Goal: Task Accomplishment & Management: Manage account settings

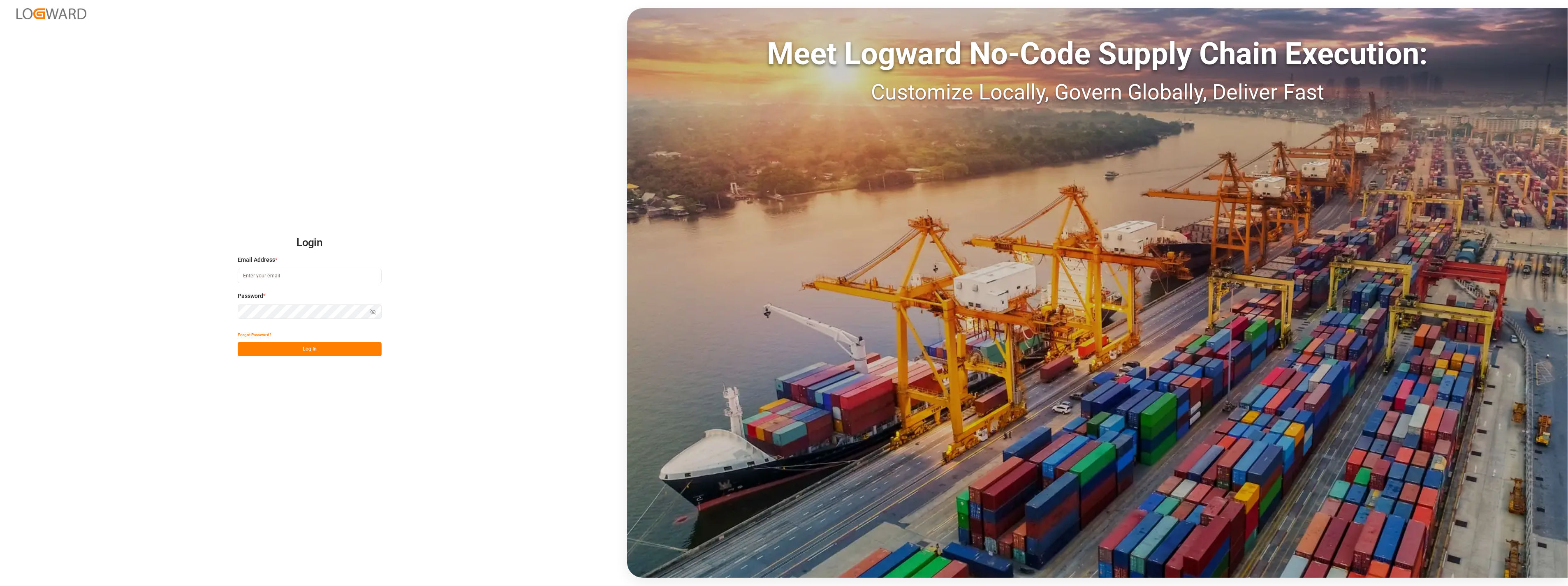
type input "[PERSON_NAME][EMAIL_ADDRESS][PERSON_NAME][DOMAIN_NAME]"
click at [330, 346] on button "Log In" at bounding box center [310, 349] width 144 height 14
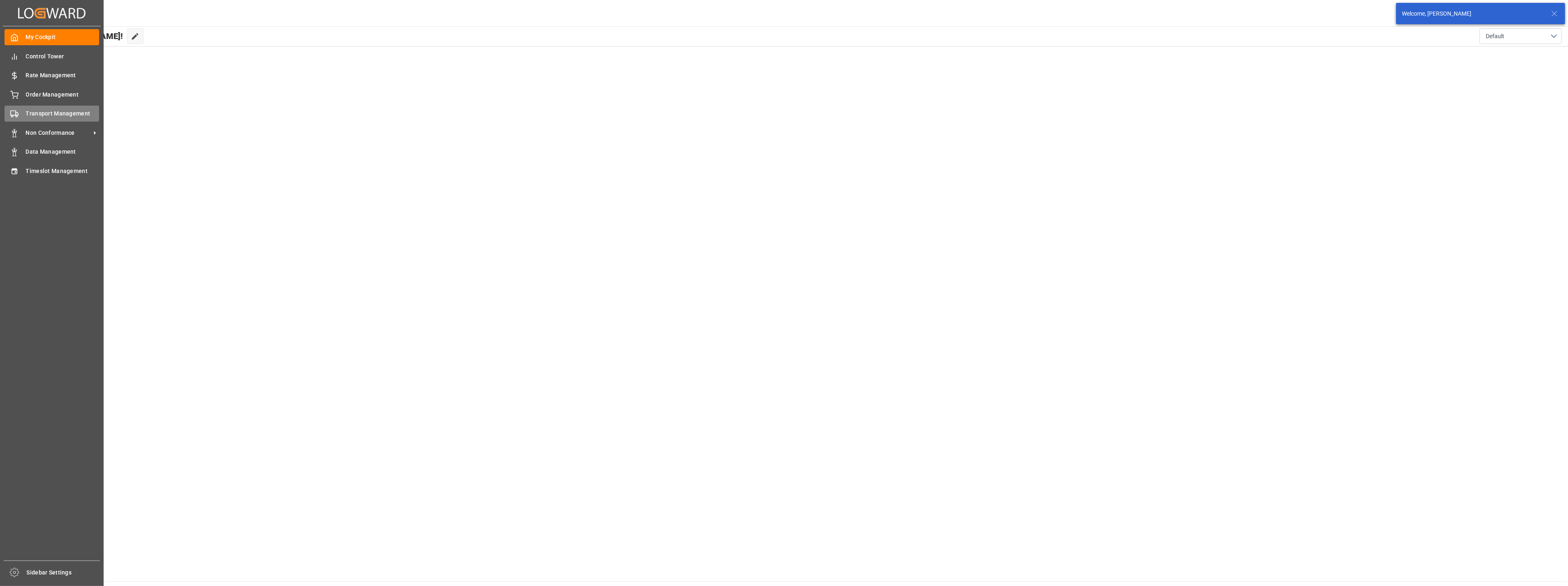
click at [30, 113] on span "Transport Management" at bounding box center [62, 113] width 73 height 9
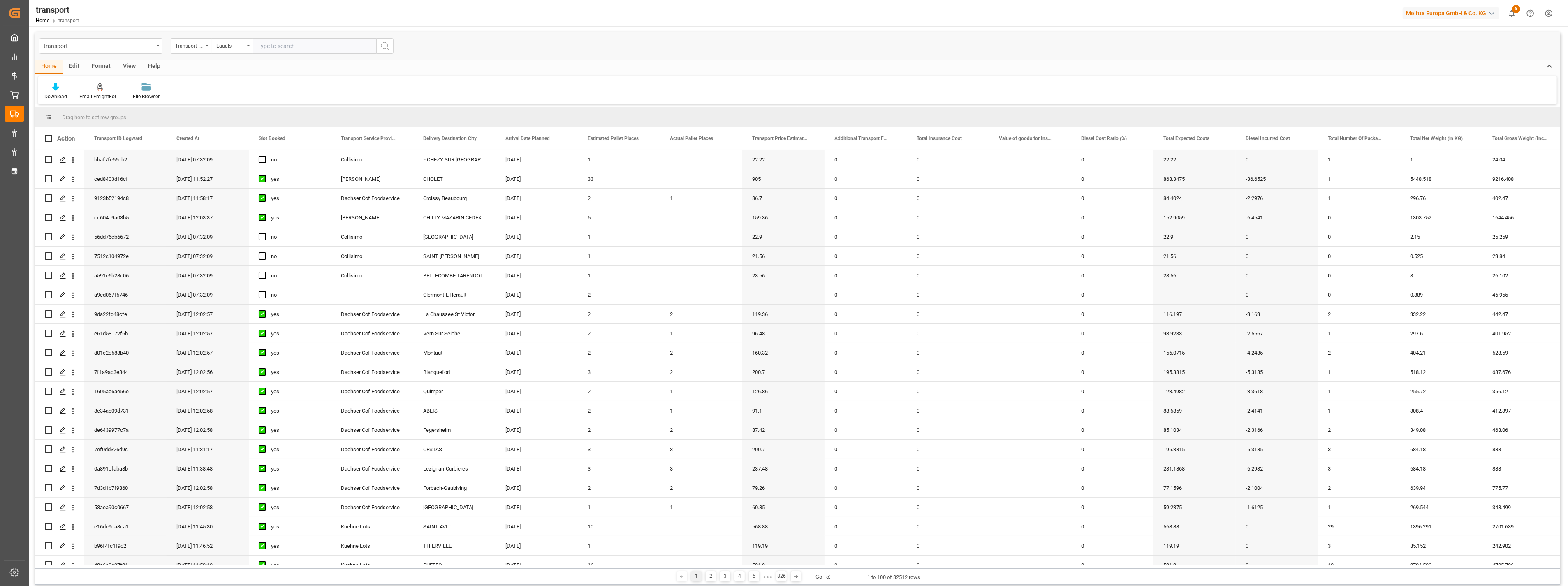
click at [154, 48] on div "transport" at bounding box center [100, 46] width 123 height 15
click at [77, 100] on div "delivery" at bounding box center [101, 101] width 123 height 18
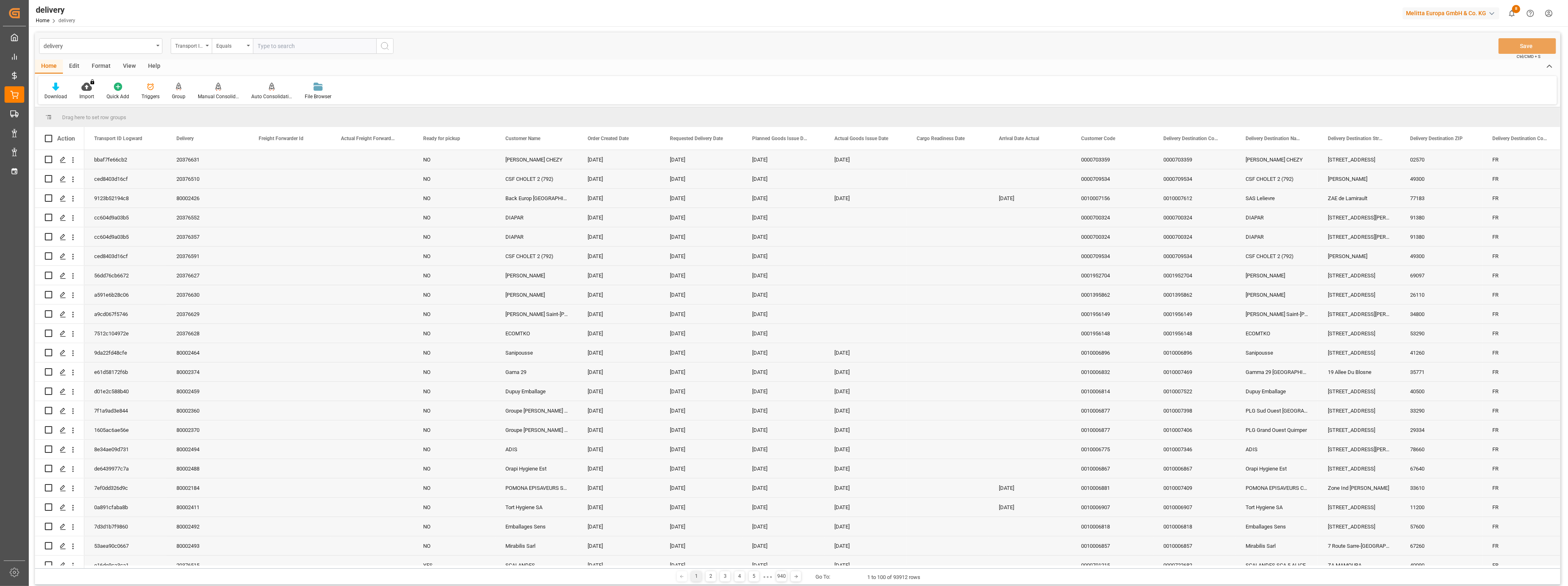
click at [270, 44] on input "text" at bounding box center [314, 46] width 123 height 15
click at [192, 42] on div "Transport ID Logward" at bounding box center [189, 45] width 28 height 9
click at [191, 100] on div "Delivery" at bounding box center [232, 101] width 123 height 18
click at [288, 45] on input "text" at bounding box center [314, 46] width 123 height 15
paste input "80001654"
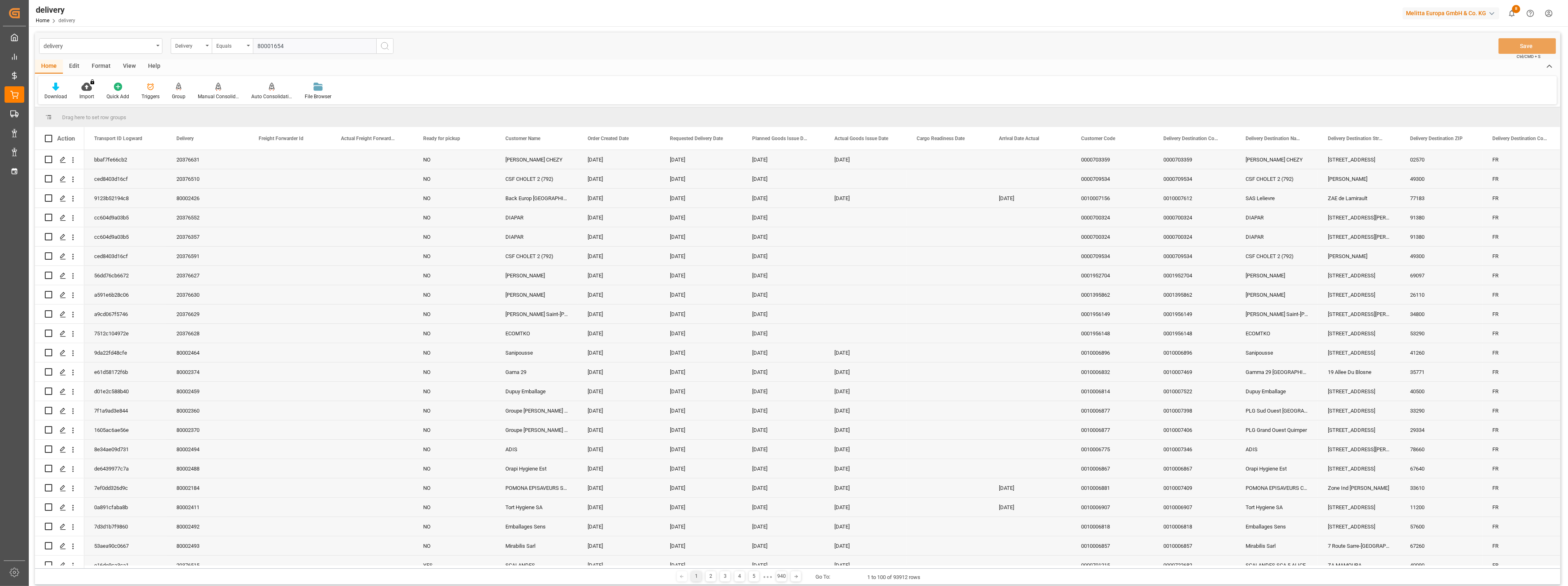
type input "80001654"
click at [380, 46] on icon "search button" at bounding box center [385, 46] width 10 height 10
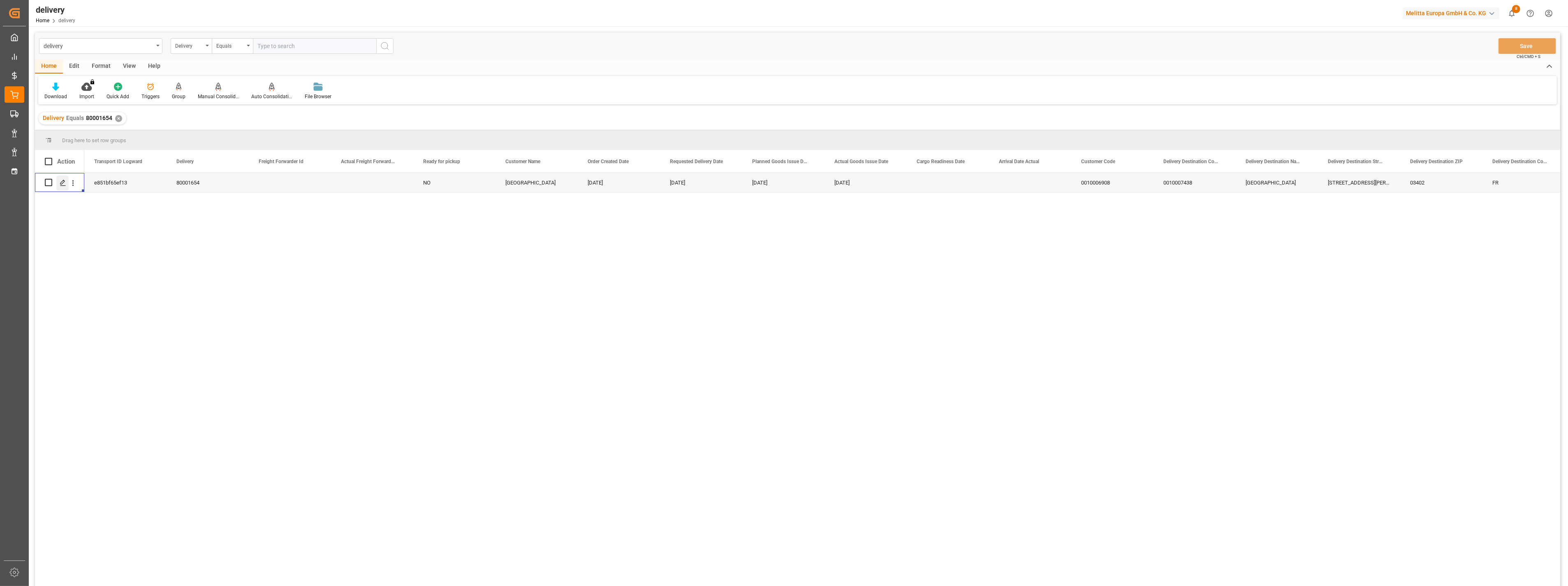
click at [62, 184] on icon "Press SPACE to select this row." at bounding box center [63, 183] width 7 height 7
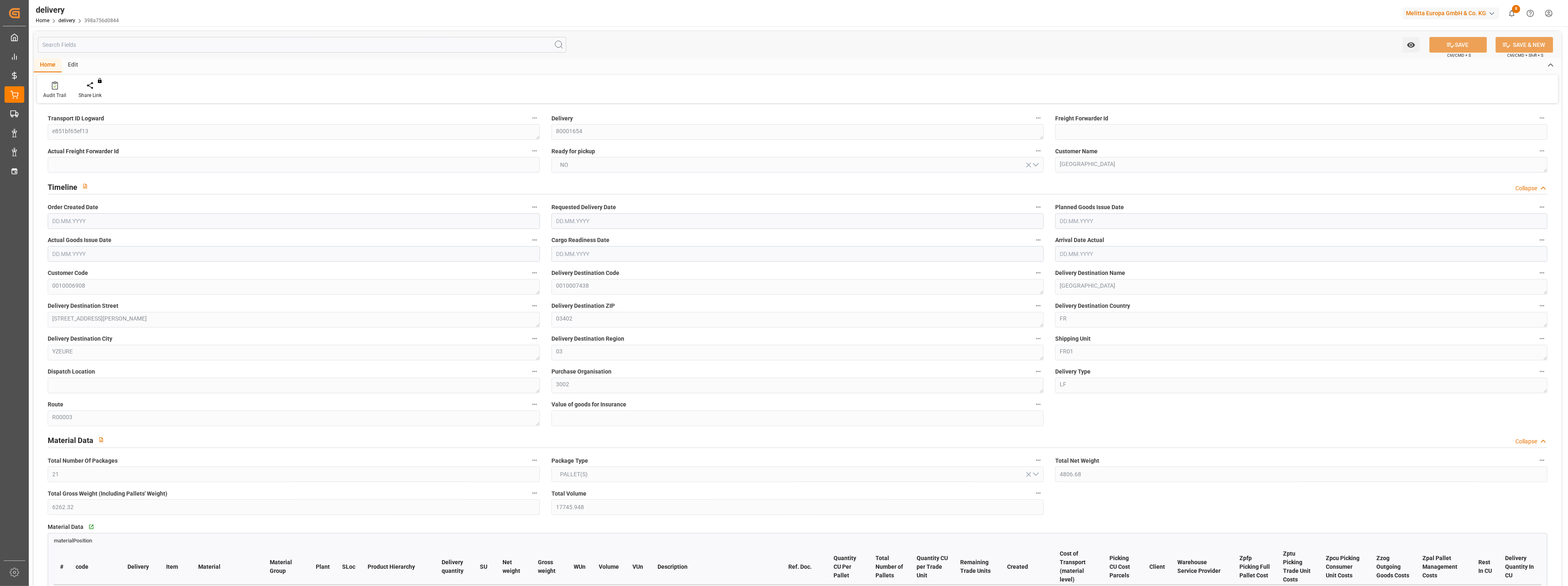
type input "21"
type input "4806.68"
type input "6262.32"
type input "17745.948"
type input "12"
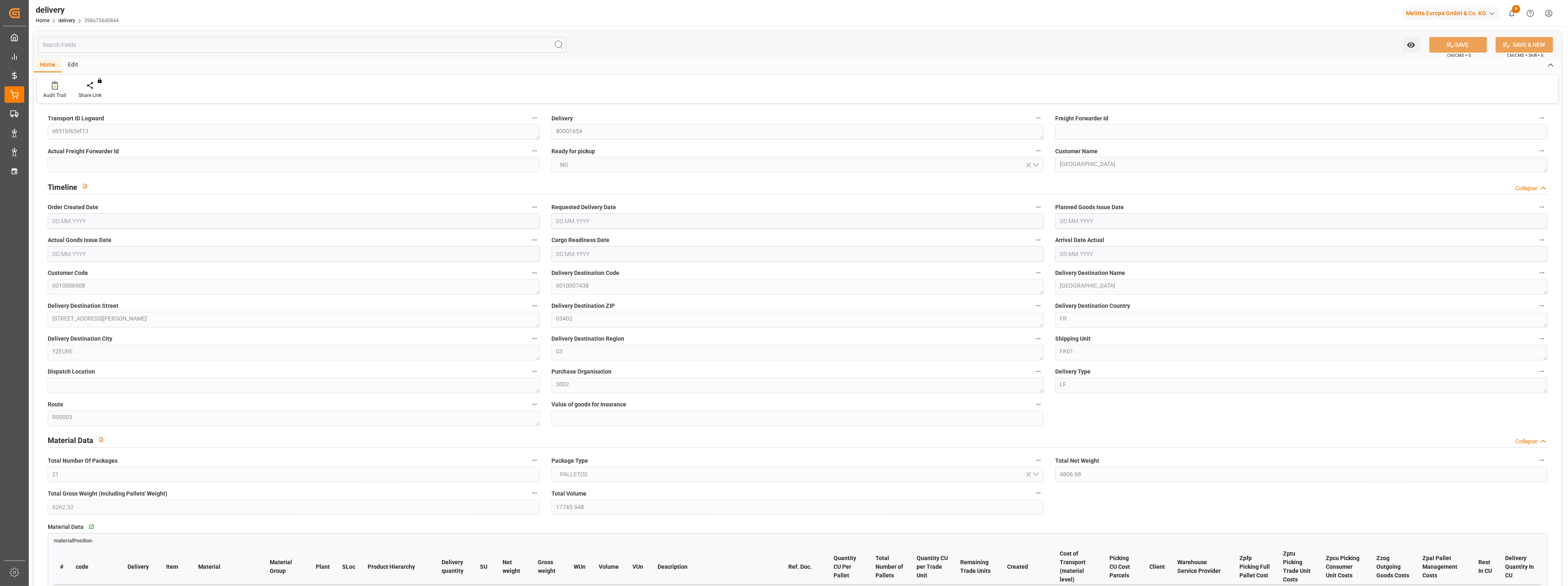
type input "21"
type input "22"
type input "21"
type input "0"
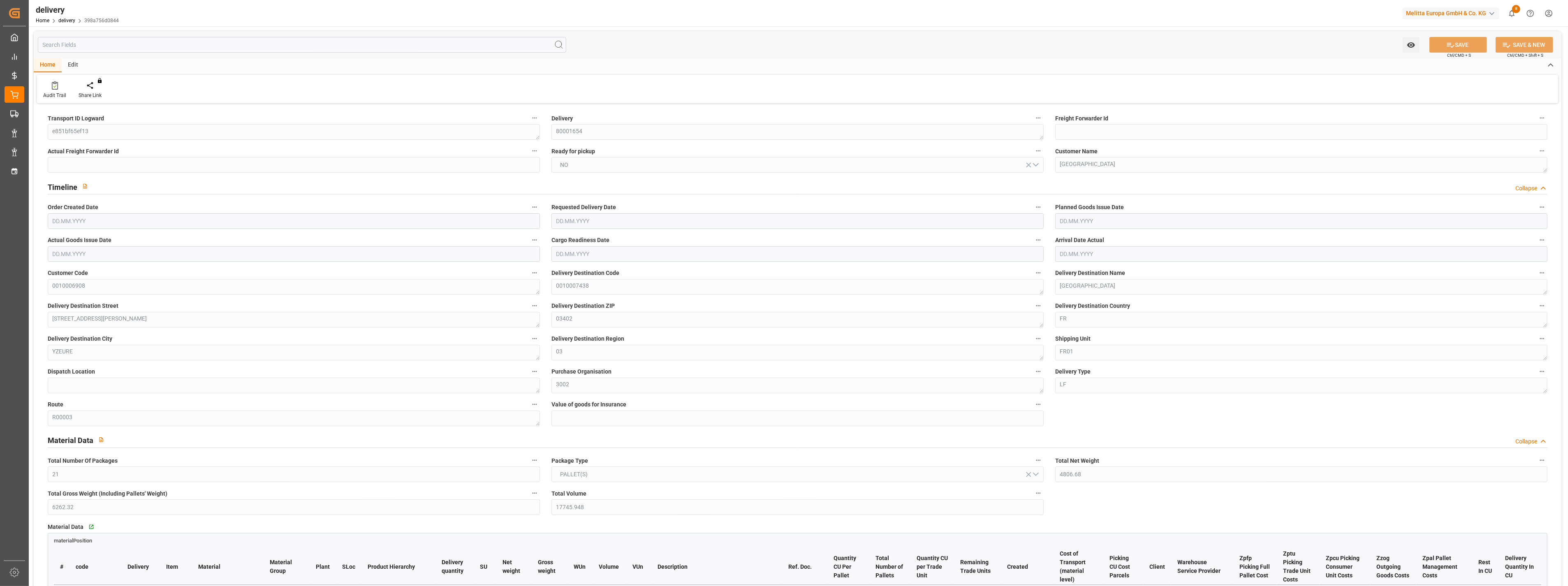
type input "0"
type input "-18.039"
type input "511.02"
type input "492.981"
type input "51.45"
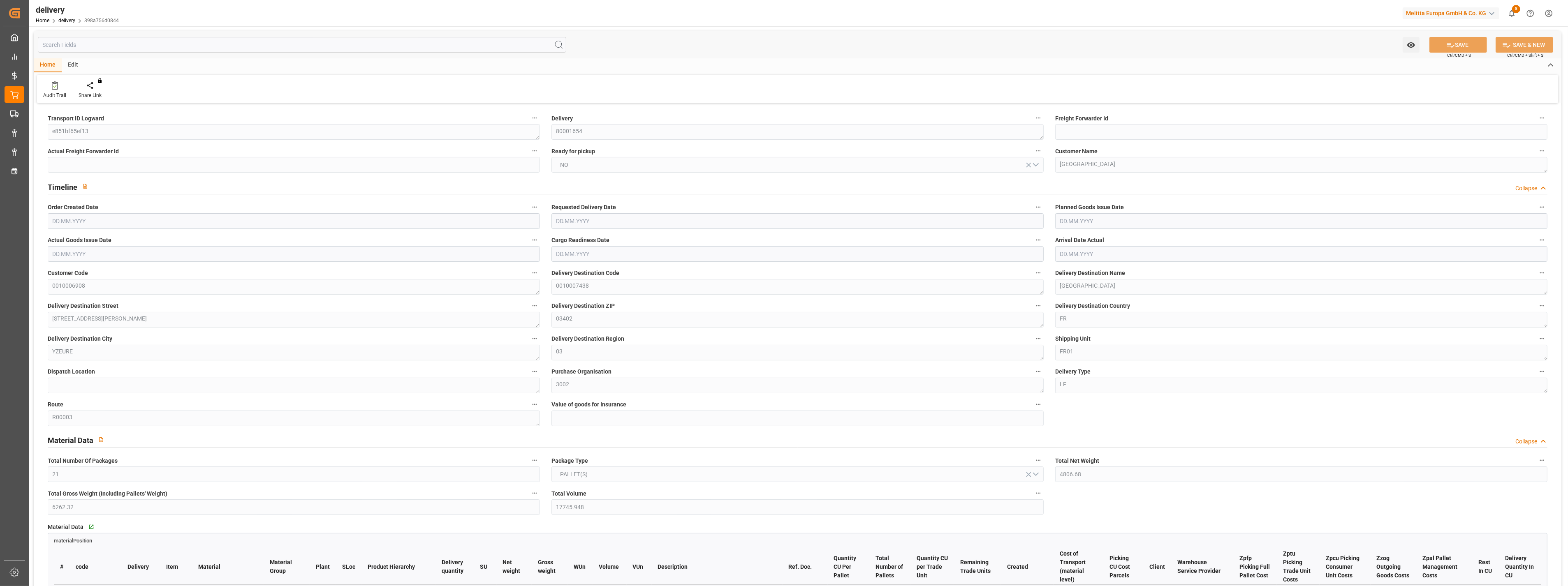
type input "4.32"
type input "1.5"
type input "1.3"
type input "0"
type input "31.5"
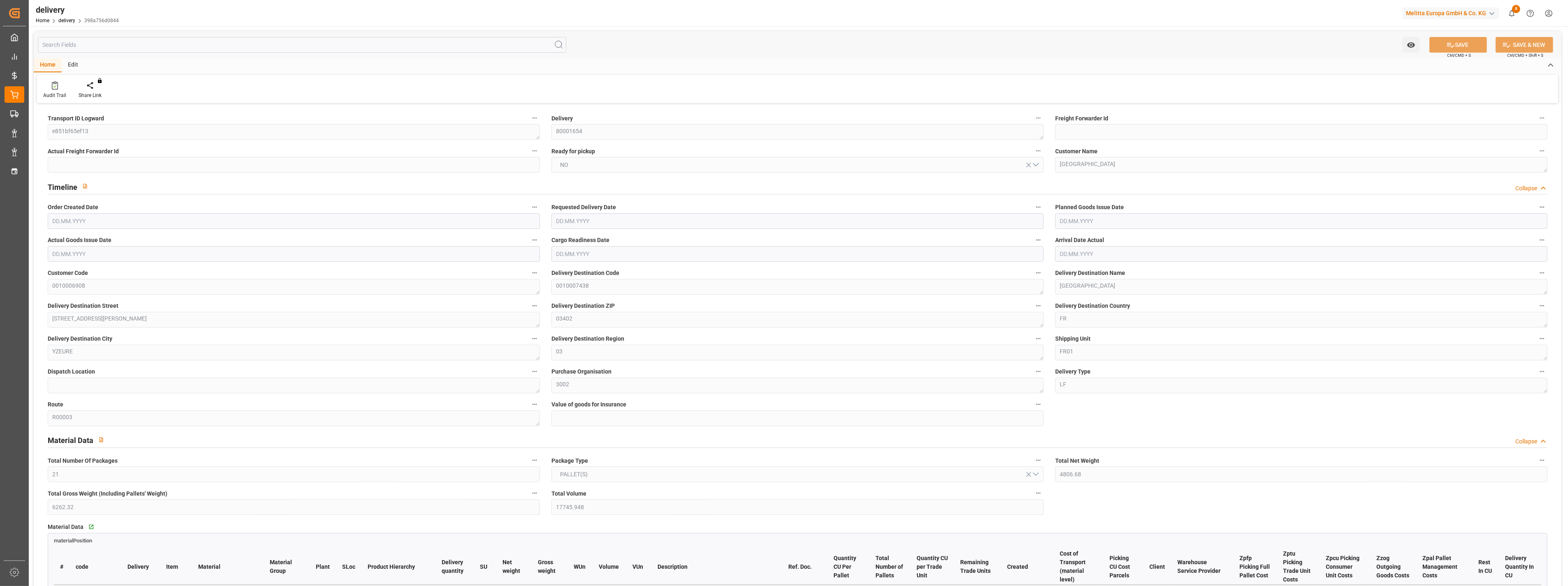
type input "5716.076"
type input "21"
type input "101"
type input "0"
type input "[DATE]"
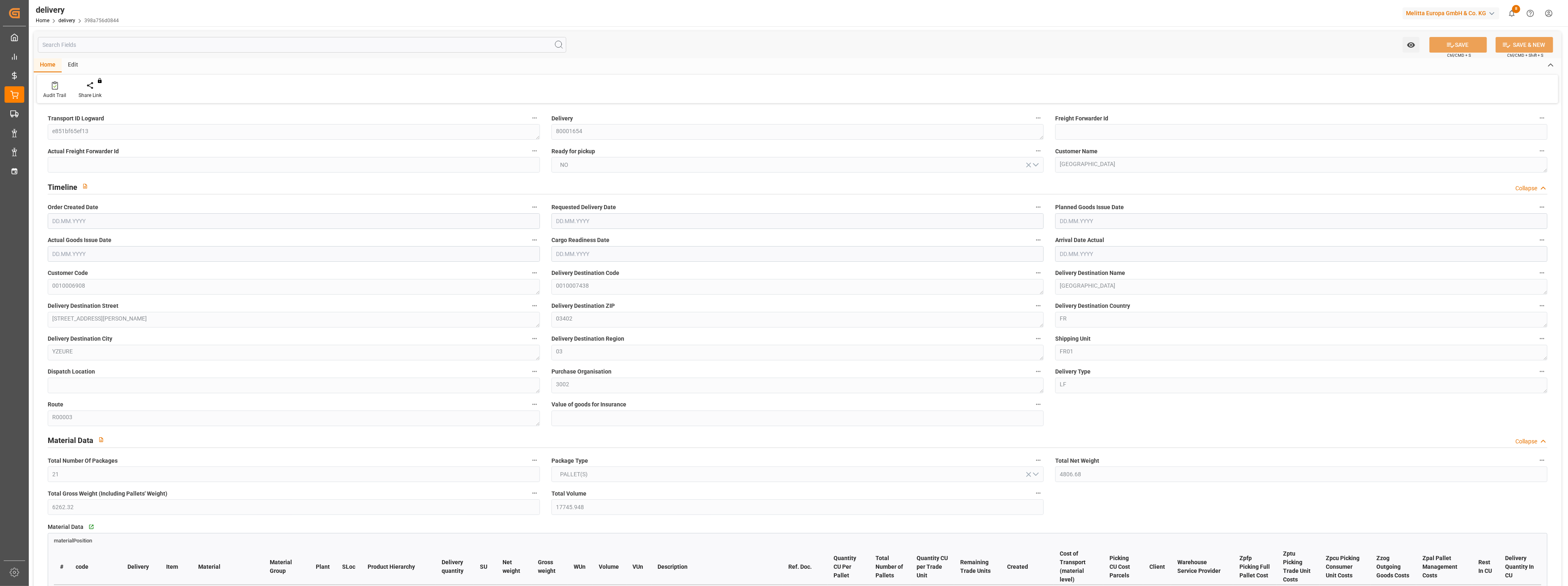
type input "[DATE]"
type input "[DATE] 01:00"
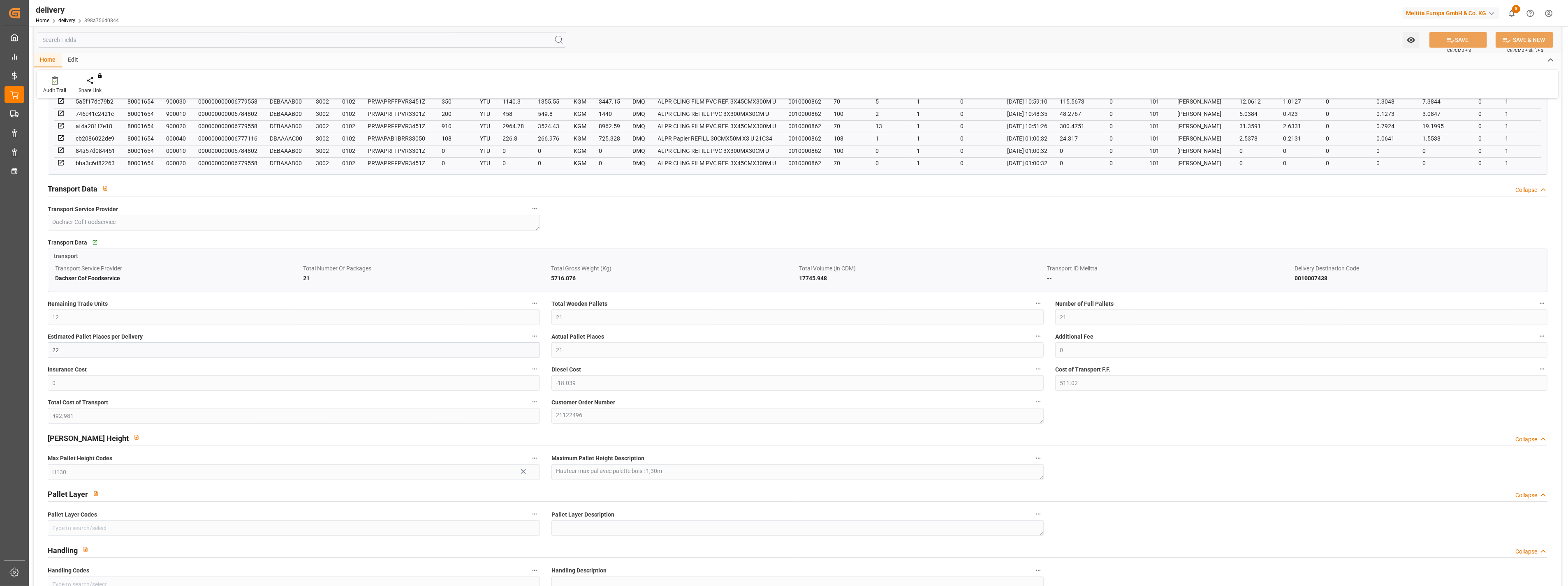
scroll to position [502, 0]
